Goal: Task Accomplishment & Management: Complete application form

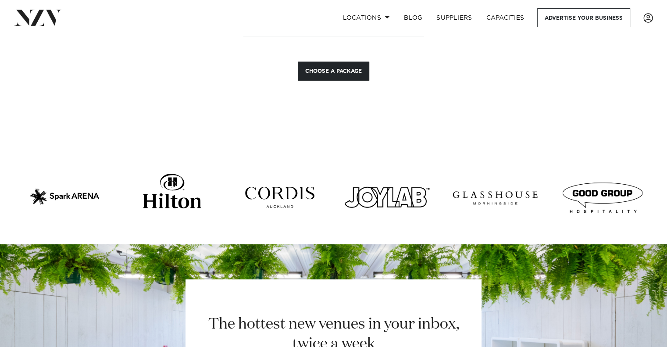
scroll to position [2236, 0]
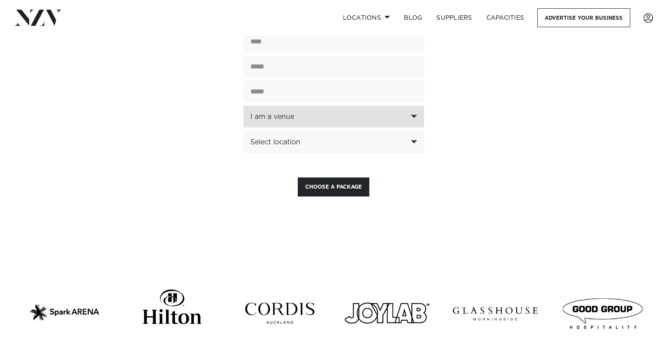
click at [403, 113] on div "I am a venue" at bounding box center [328, 117] width 157 height 8
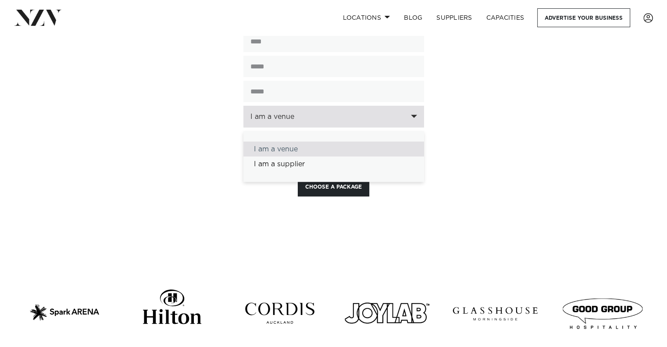
click at [410, 106] on div "I am a venue" at bounding box center [333, 117] width 181 height 22
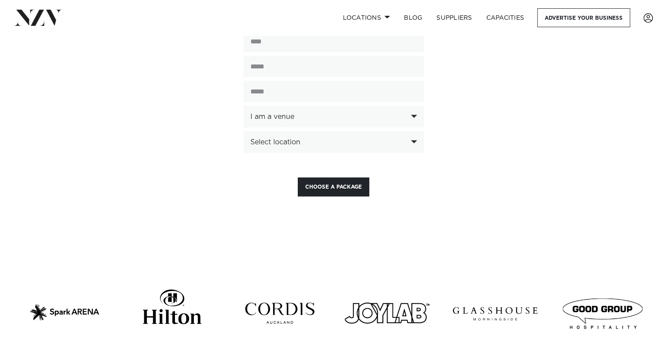
drag, startPoint x: 468, startPoint y: 100, endPoint x: 538, endPoint y: 342, distance: 252.7
click at [55, 151] on div "**********" at bounding box center [333, 79] width 645 height 234
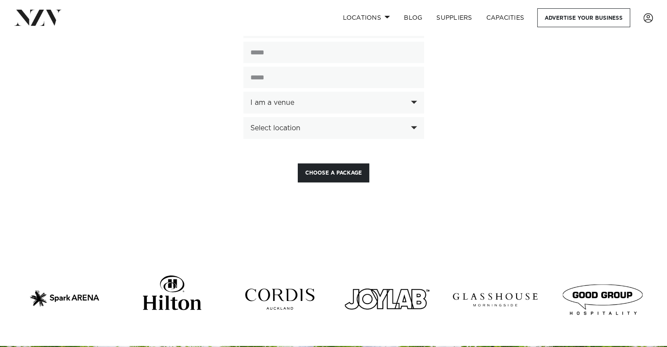
scroll to position [2236, 0]
